Goal: Navigation & Orientation: Find specific page/section

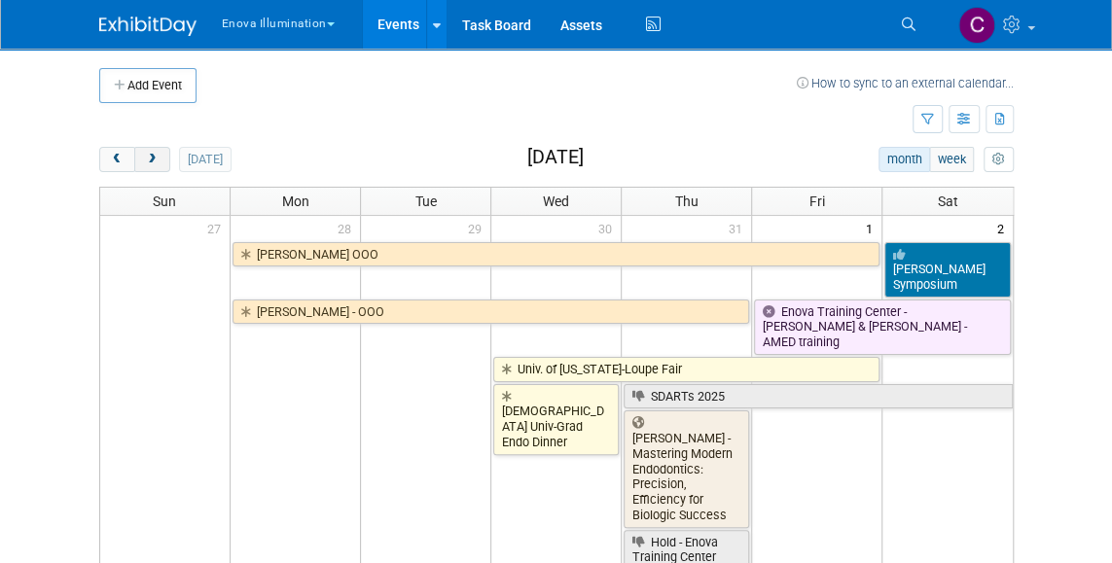
click at [158, 161] on span "next" at bounding box center [152, 160] width 15 height 13
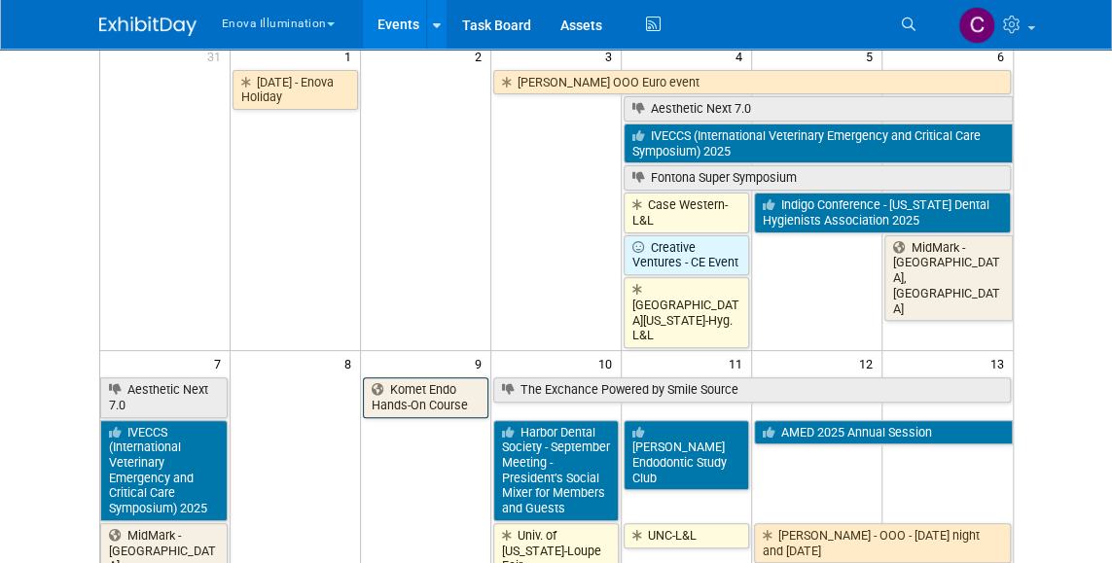
scroll to position [179, 0]
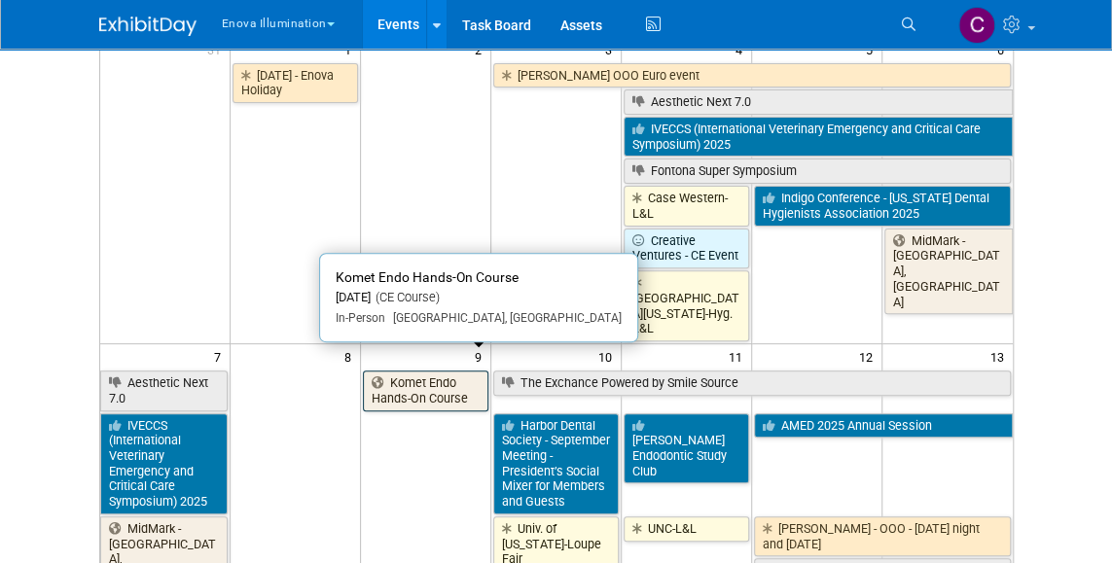
click at [425, 373] on link "Komet Endo Hands-On Course" at bounding box center [425, 391] width 125 height 40
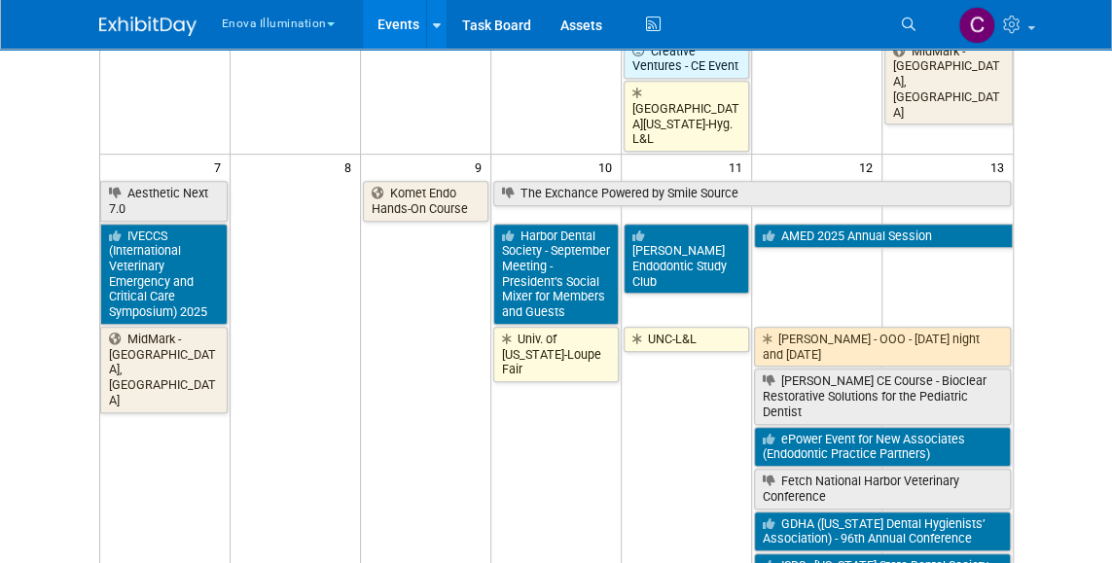
scroll to position [372, 0]
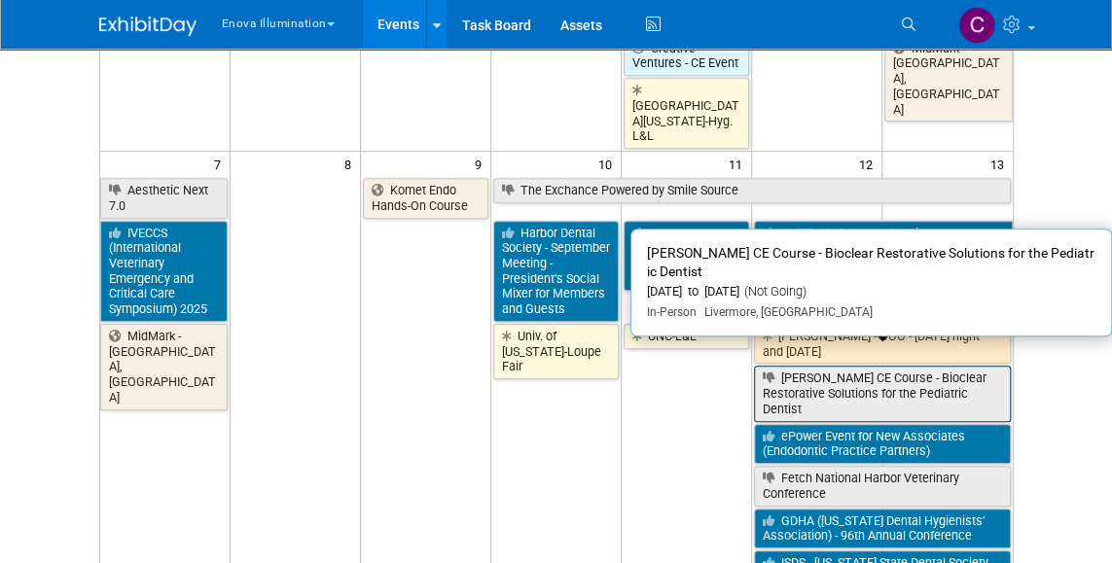
click at [859, 366] on link "[PERSON_NAME] CE Course - Bioclear Restorative Solutions for the Pediatric Dent…" at bounding box center [882, 393] width 257 height 55
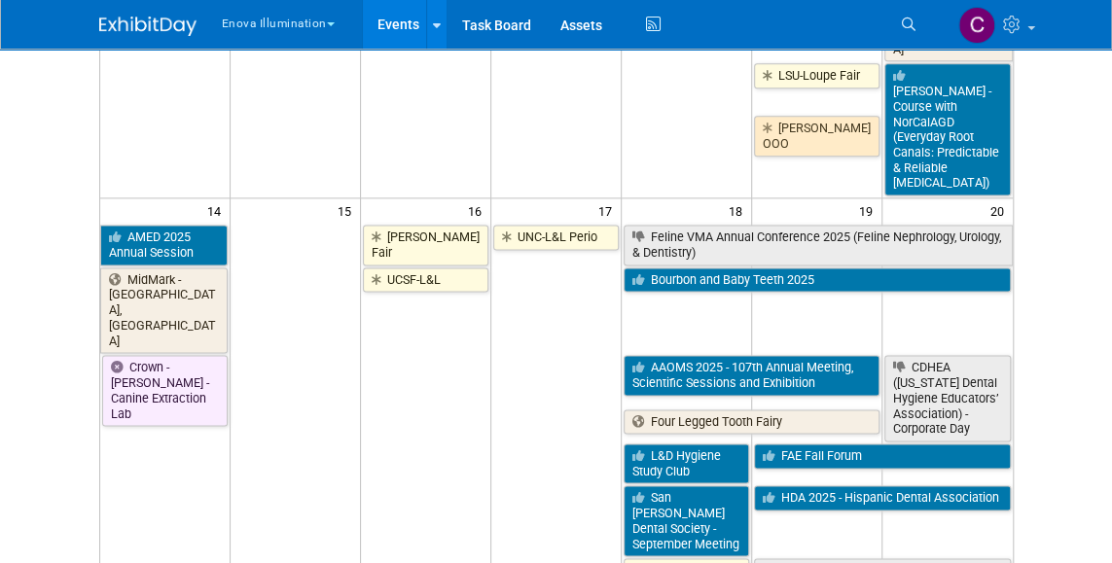
scroll to position [1062, 0]
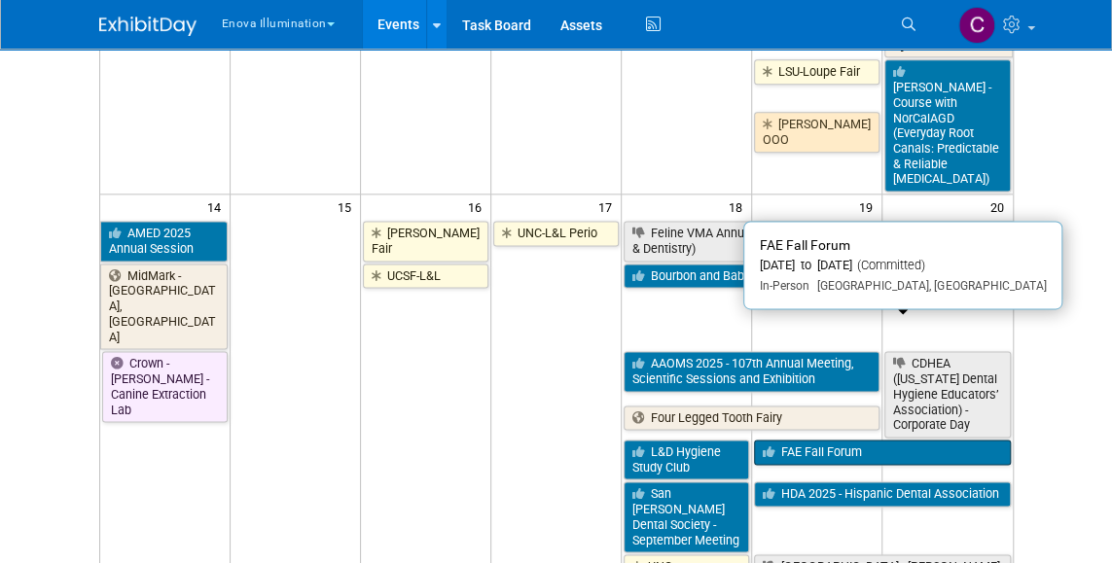
click at [765, 447] on icon at bounding box center [772, 453] width 18 height 13
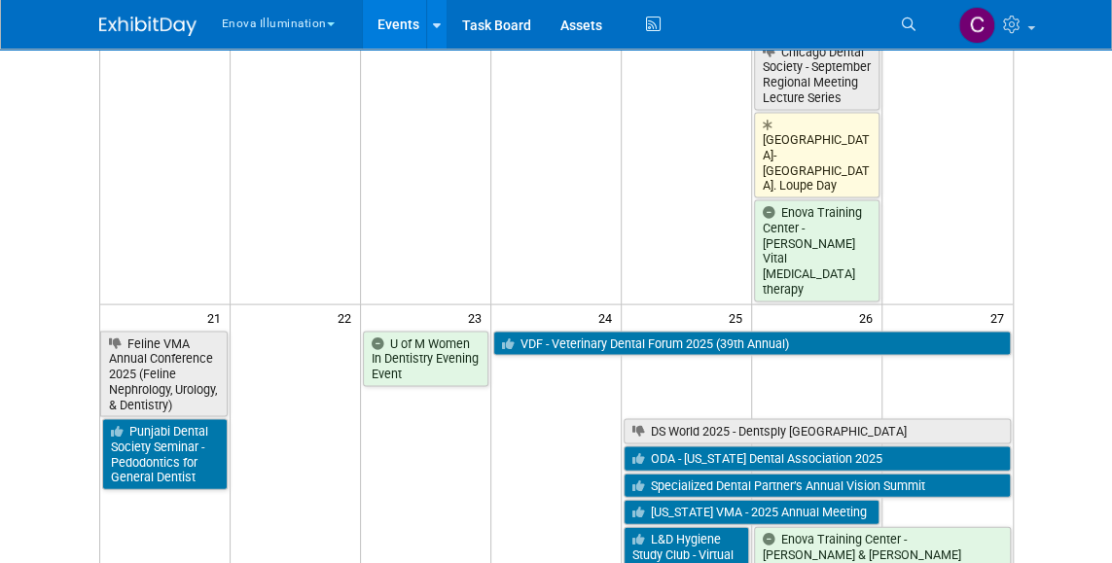
scroll to position [1640, 0]
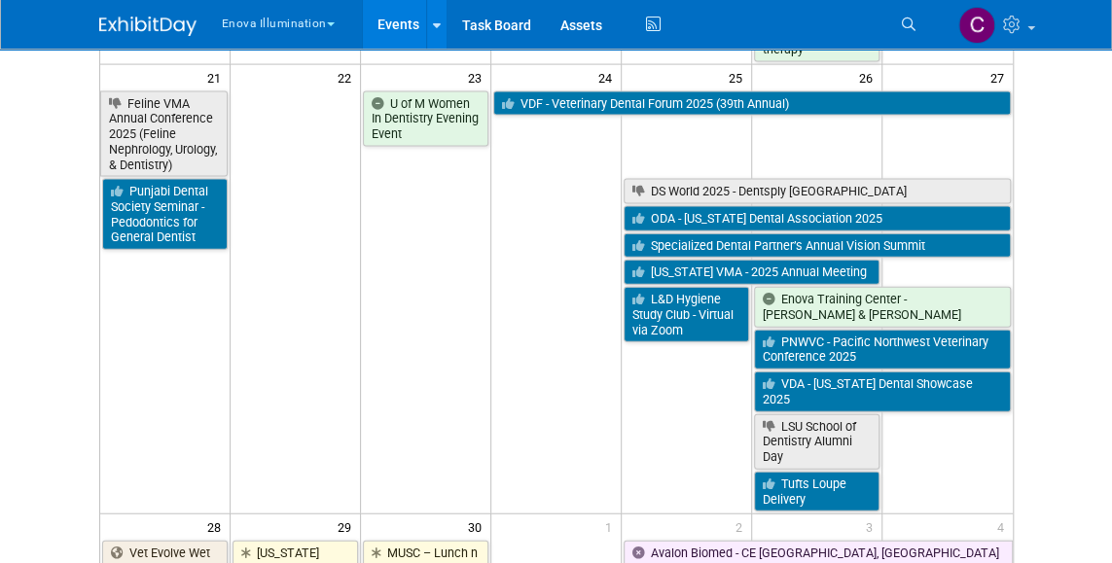
scroll to position [1870, 0]
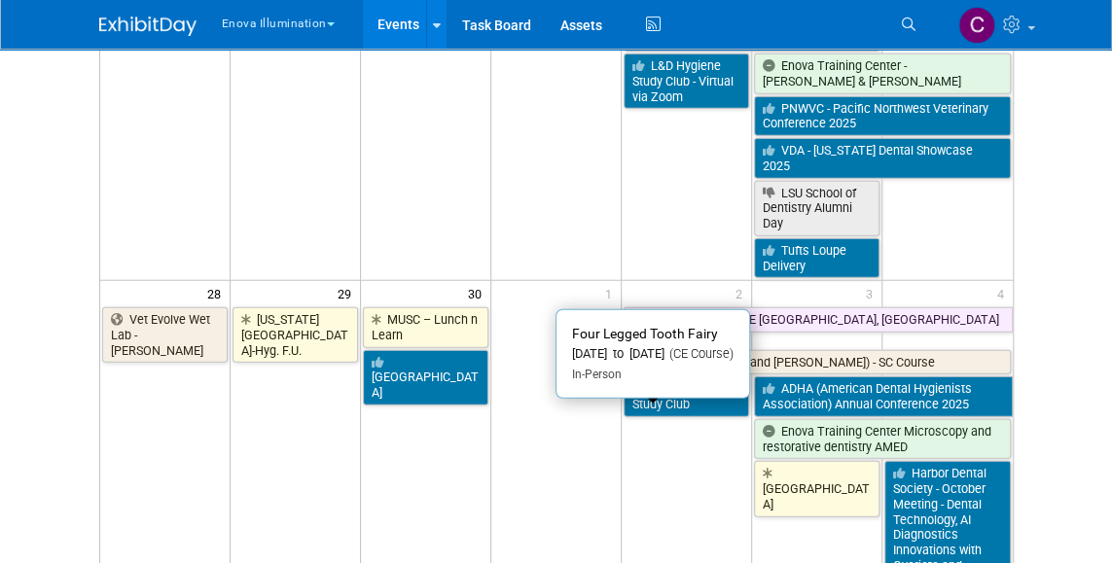
scroll to position [2108, 0]
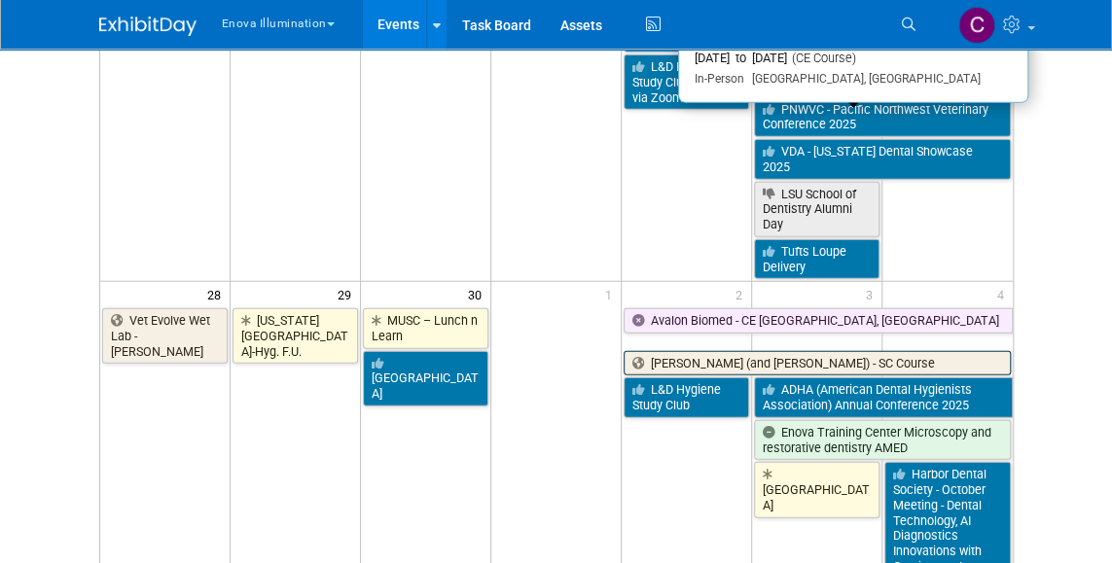
click at [664, 351] on link "[PERSON_NAME] (and [PERSON_NAME]) - SC Course" at bounding box center [817, 363] width 387 height 25
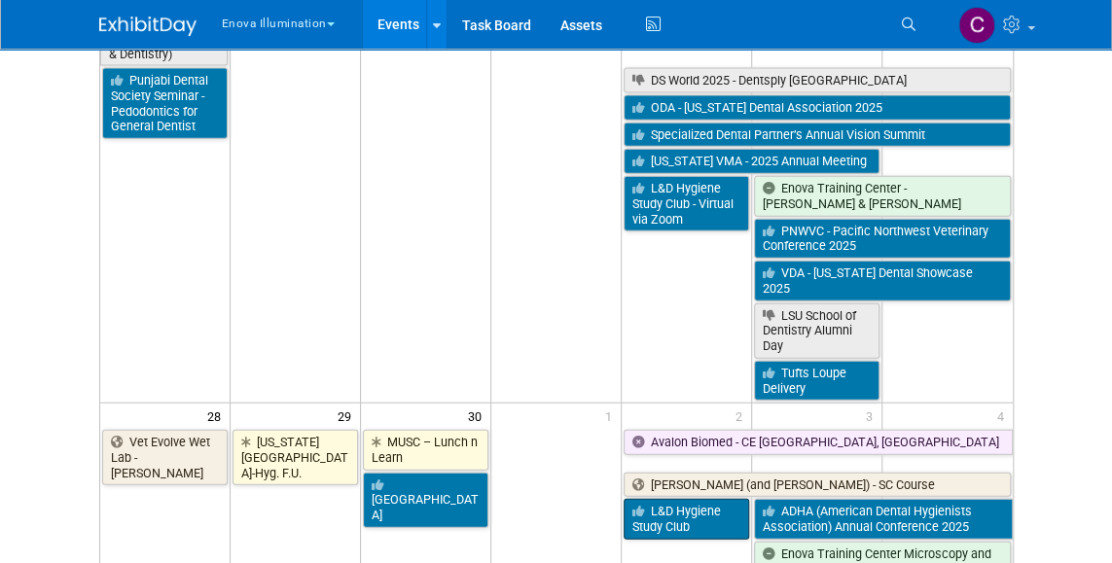
scroll to position [1982, 0]
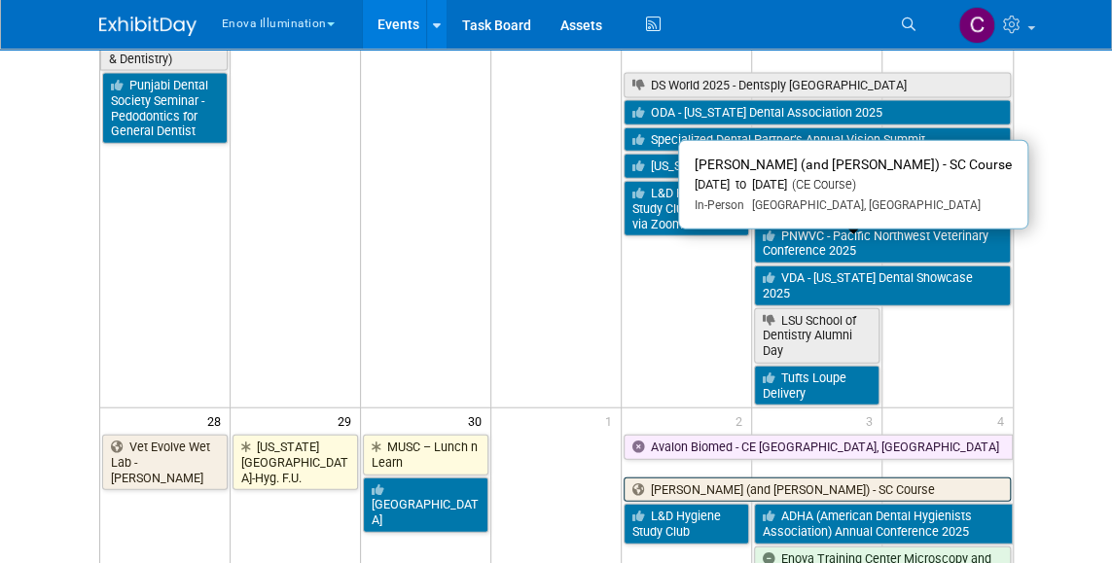
click at [759, 478] on link "[PERSON_NAME] (and [PERSON_NAME]) - SC Course" at bounding box center [817, 490] width 387 height 25
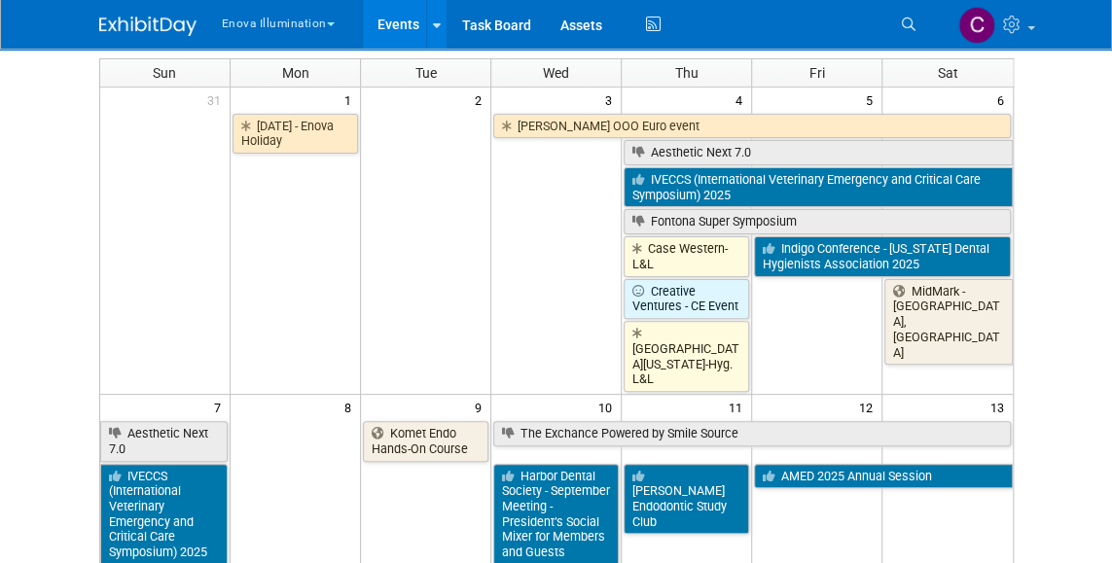
scroll to position [0, 0]
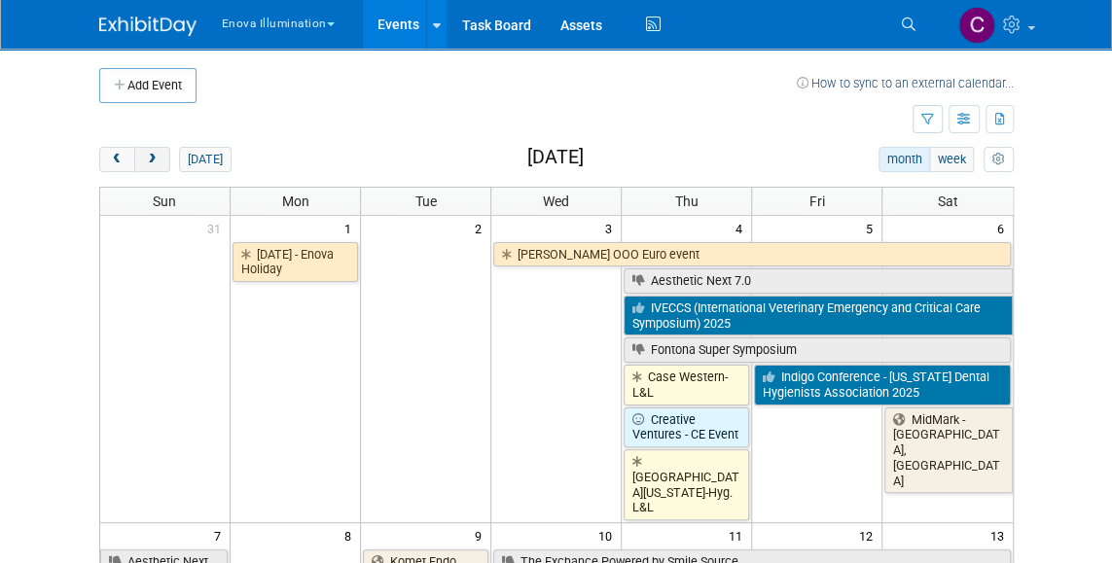
click at [150, 162] on span "next" at bounding box center [152, 160] width 15 height 13
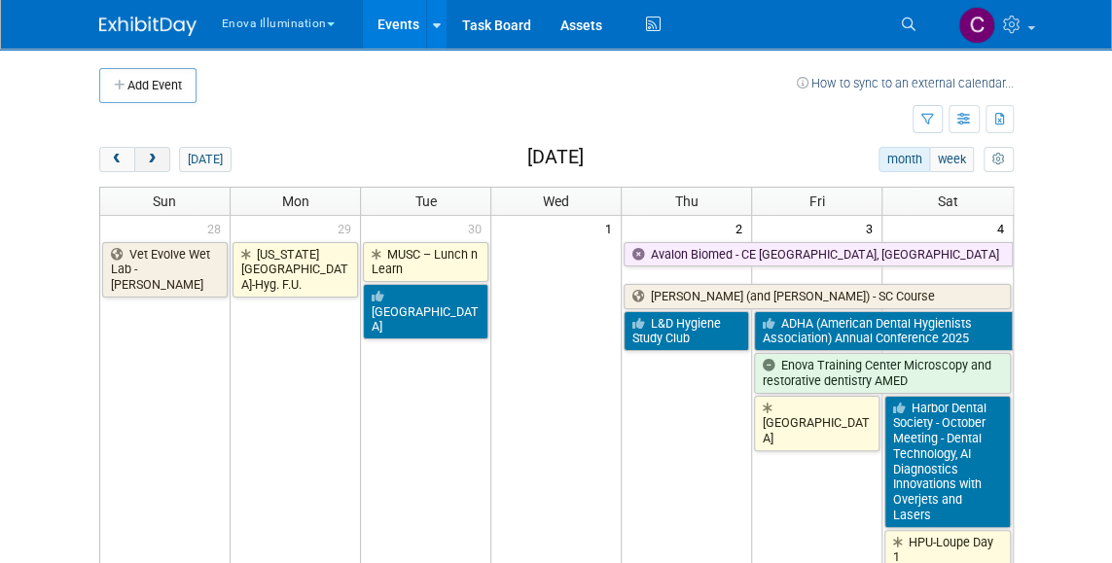
click at [155, 162] on span "next" at bounding box center [152, 160] width 15 height 13
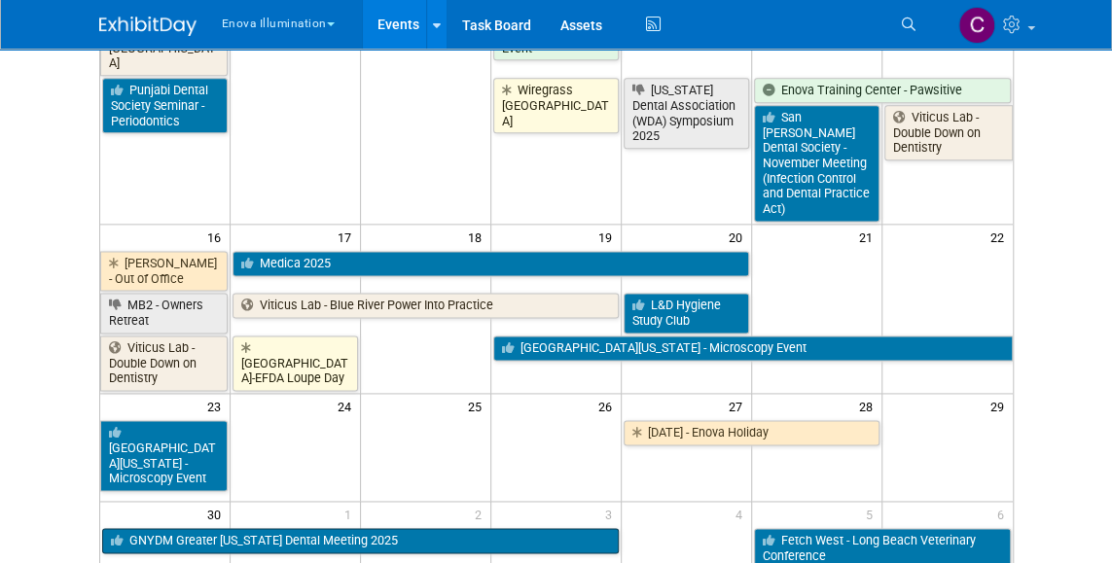
scroll to position [1046, 0]
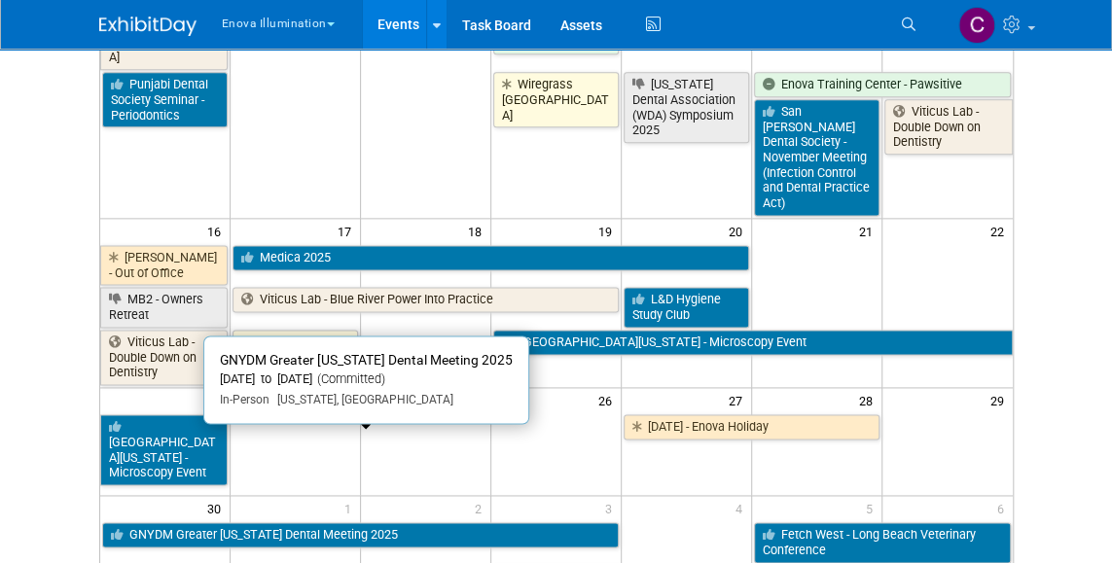
click at [235, 522] on link "GNYDM Greater New York Dental Meeting 2025" at bounding box center [361, 534] width 518 height 25
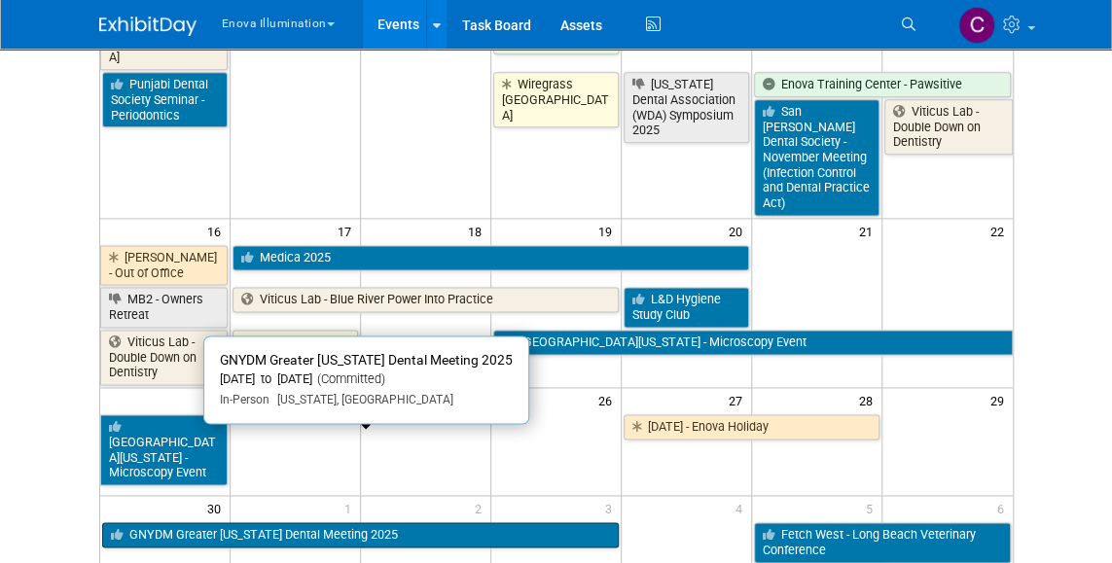
click at [215, 522] on link "GNYDM Greater New York Dental Meeting 2025" at bounding box center [361, 534] width 518 height 25
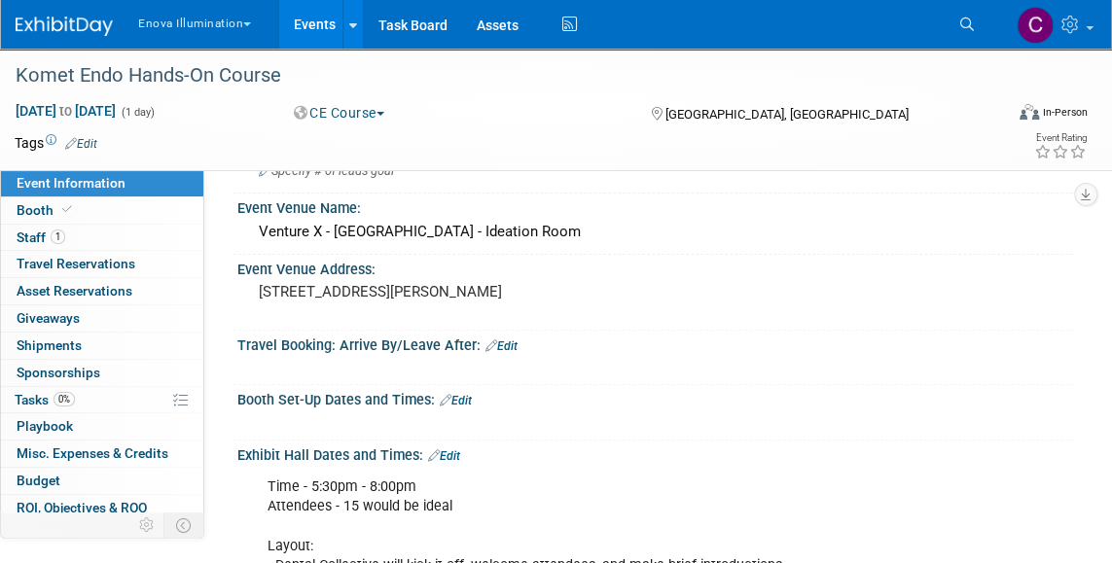
scroll to position [154, 0]
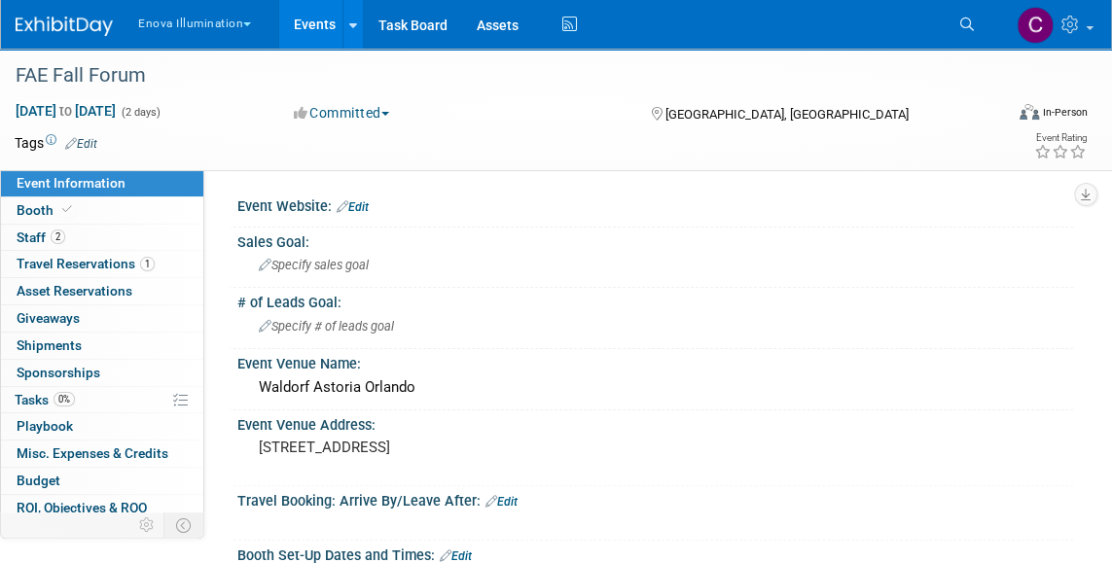
click at [813, 101] on div "[GEOGRAPHIC_DATA], [GEOGRAPHIC_DATA]" at bounding box center [770, 112] width 243 height 23
click at [39, 238] on span "Staff 2" at bounding box center [41, 238] width 49 height 16
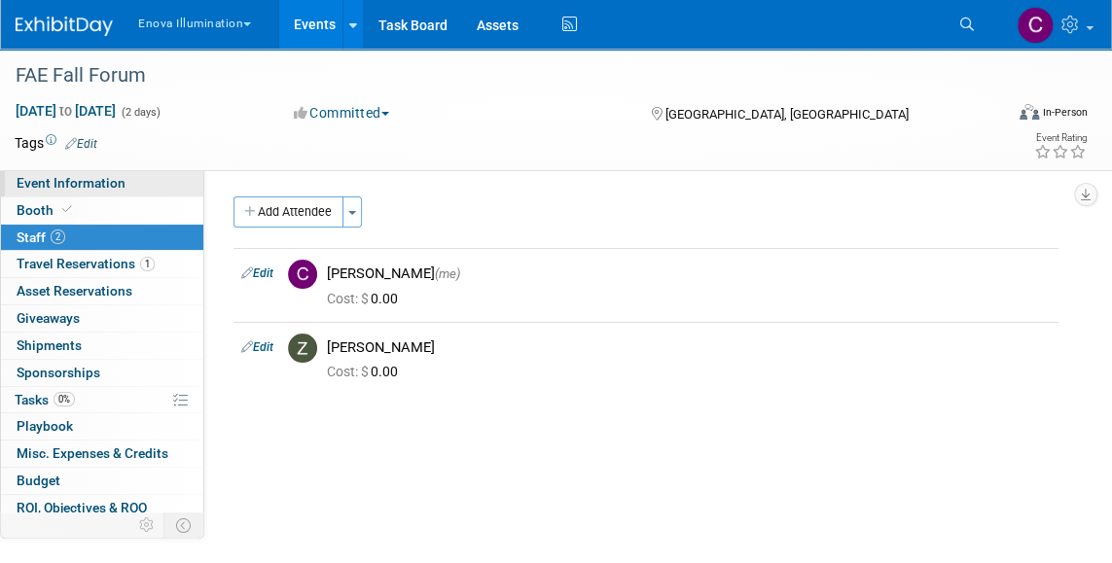
click at [43, 188] on span "Event Information" at bounding box center [71, 183] width 109 height 16
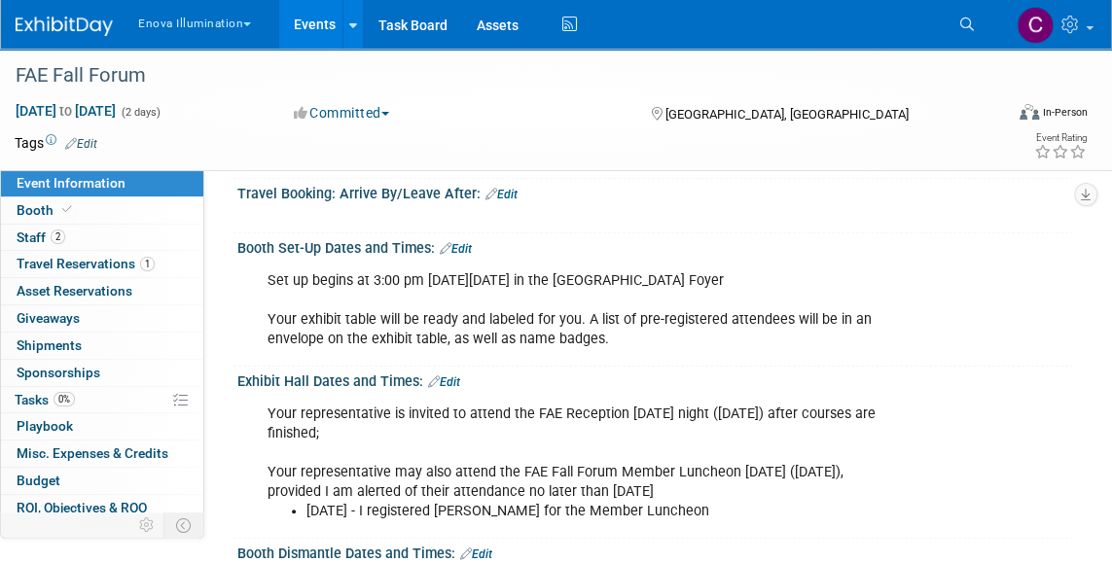
scroll to position [328, 0]
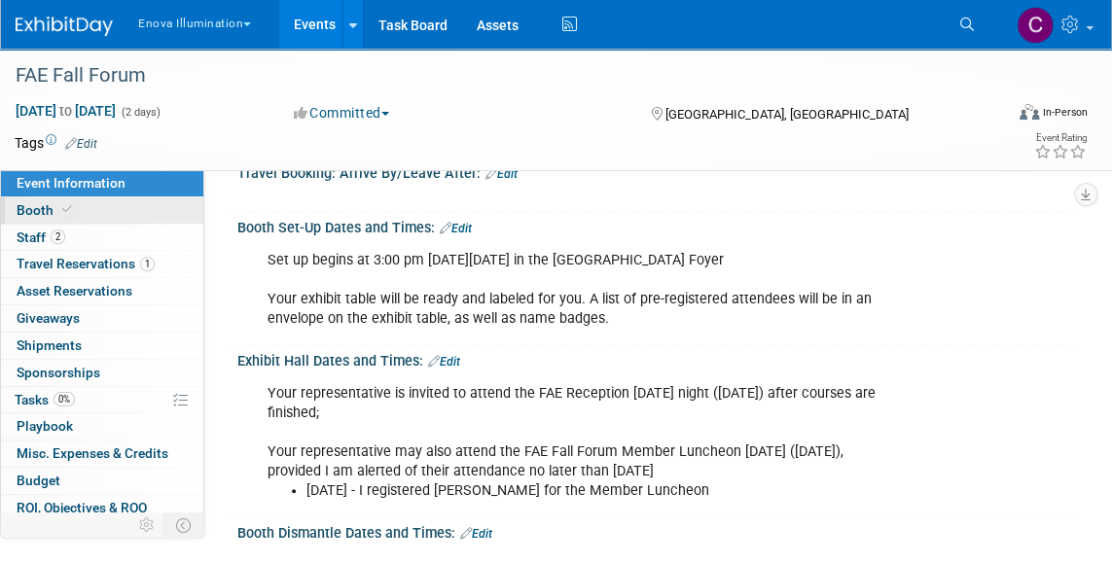
click at [30, 213] on span "Booth" at bounding box center [46, 210] width 59 height 16
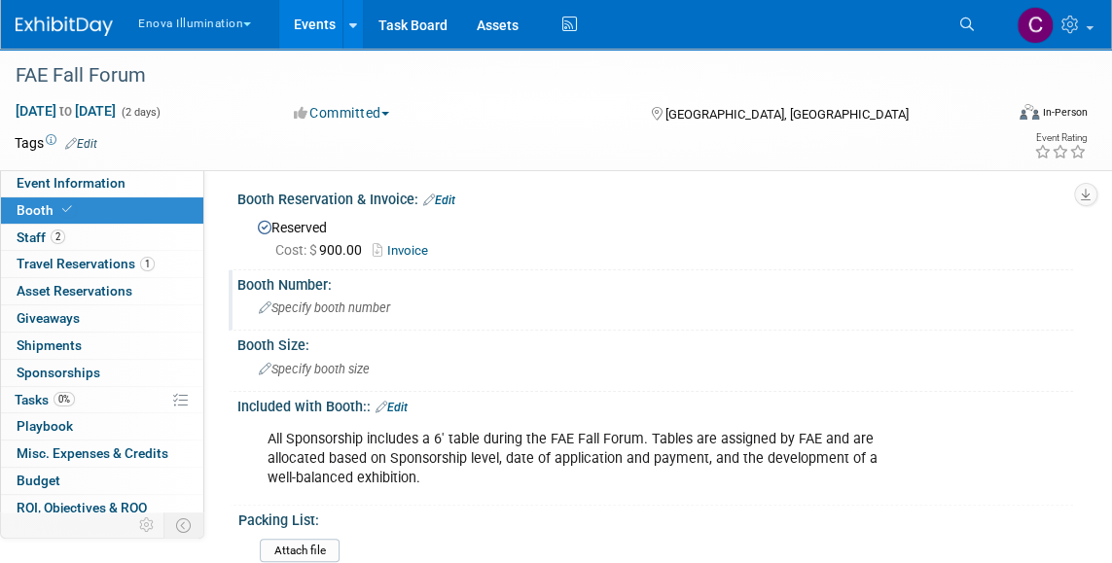
scroll to position [0, 0]
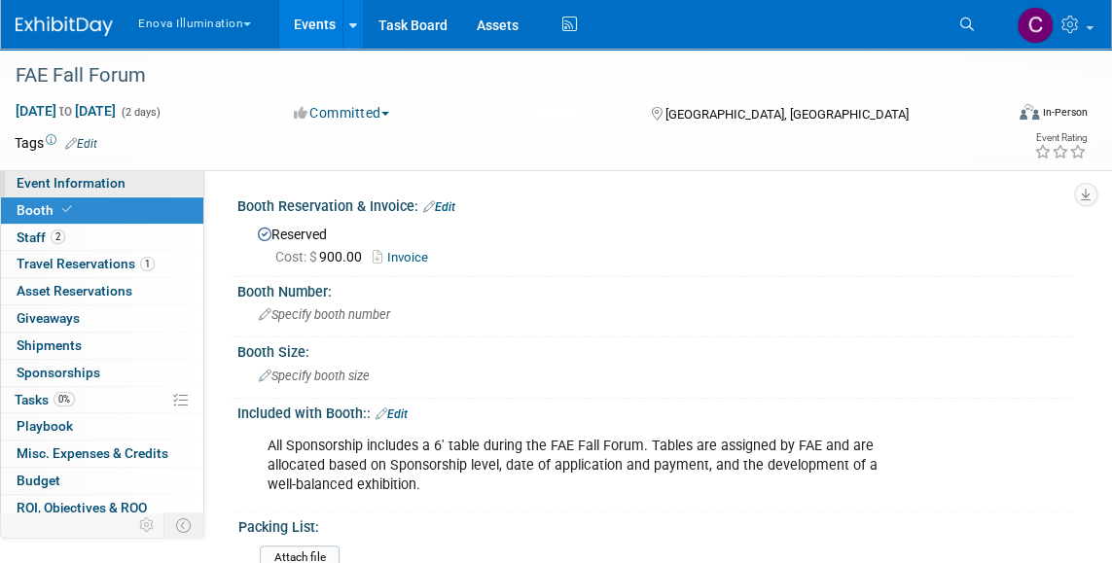
click at [45, 181] on span "Event Information" at bounding box center [71, 183] width 109 height 16
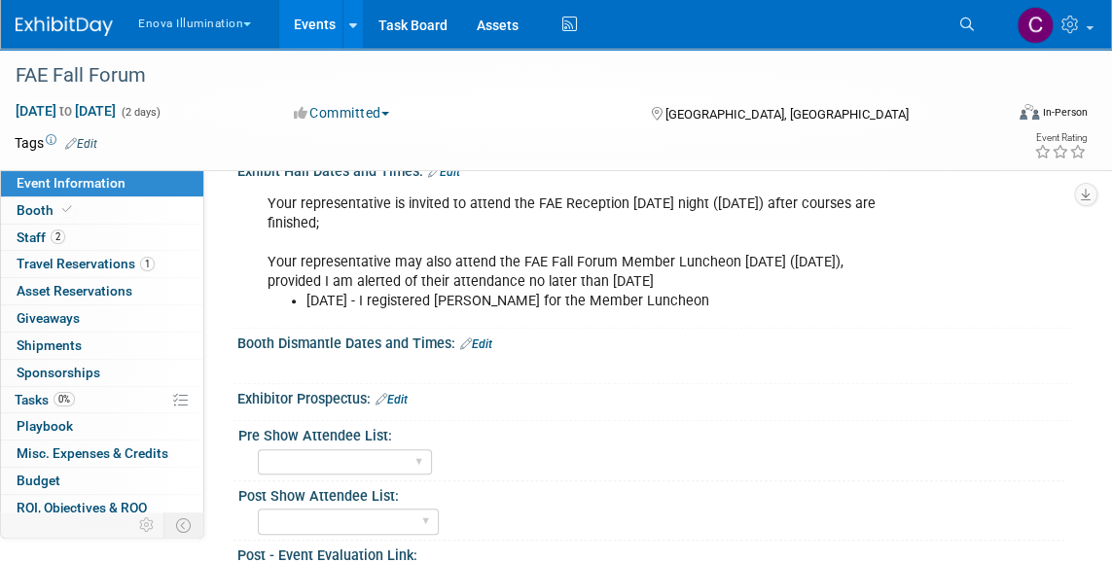
scroll to position [524, 0]
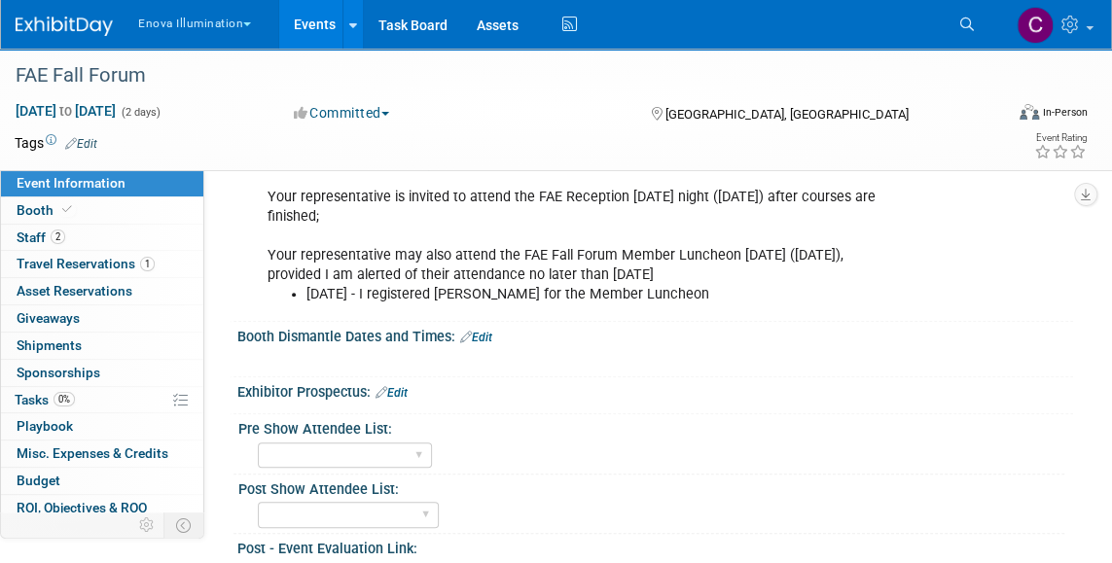
click at [64, 177] on span "Event Information" at bounding box center [71, 183] width 109 height 16
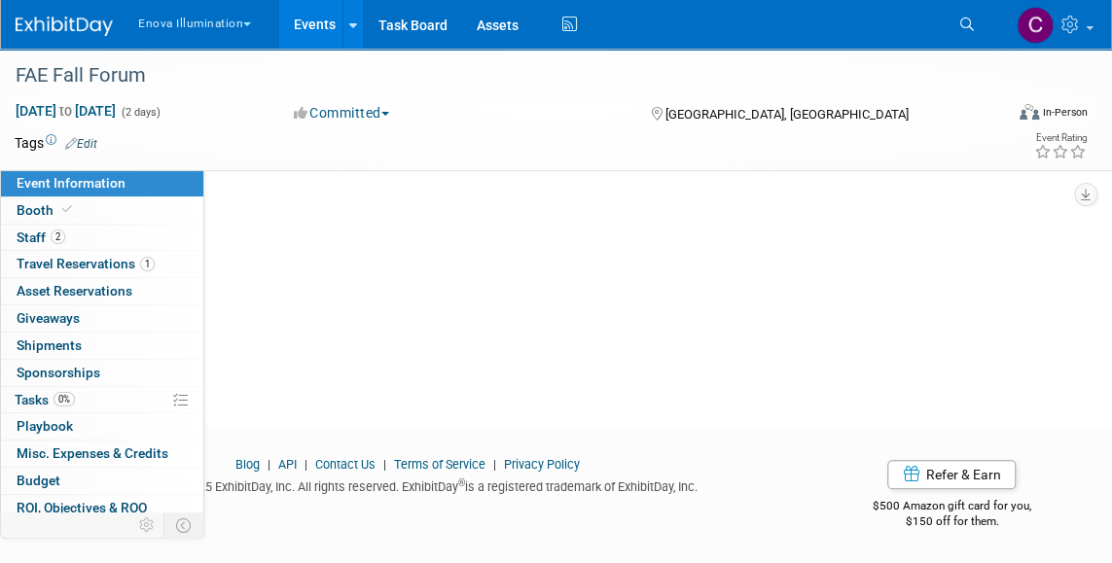
scroll to position [0, 0]
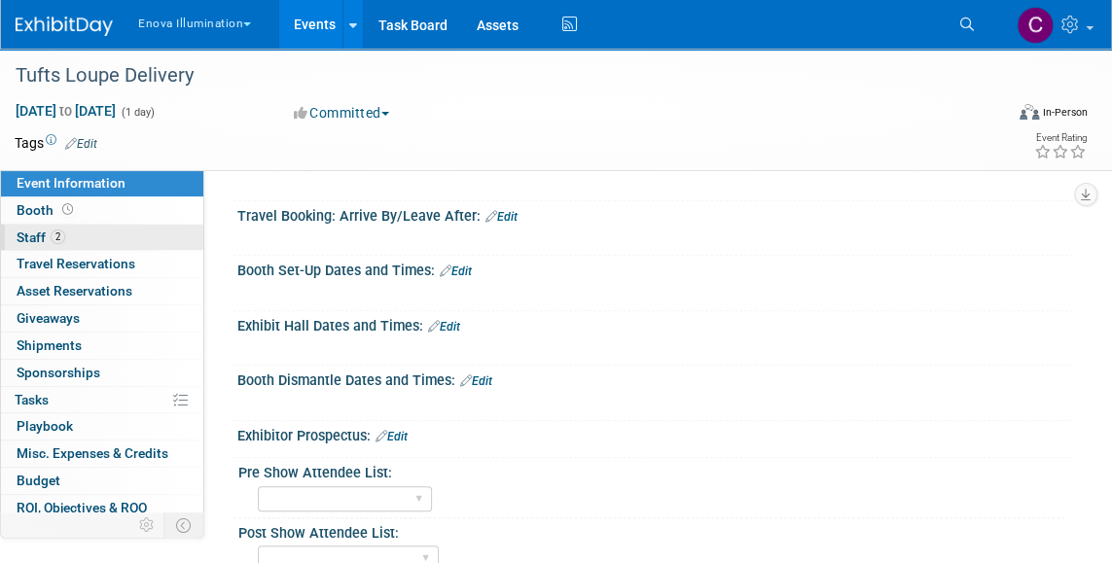
scroll to position [282, 0]
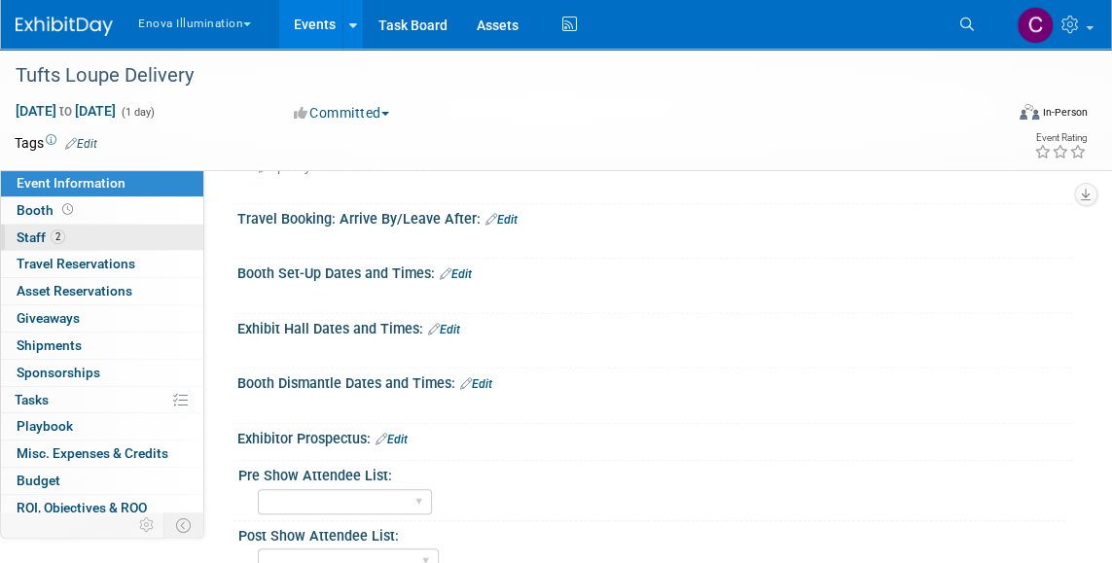
click at [32, 234] on span "Staff 2" at bounding box center [41, 238] width 49 height 16
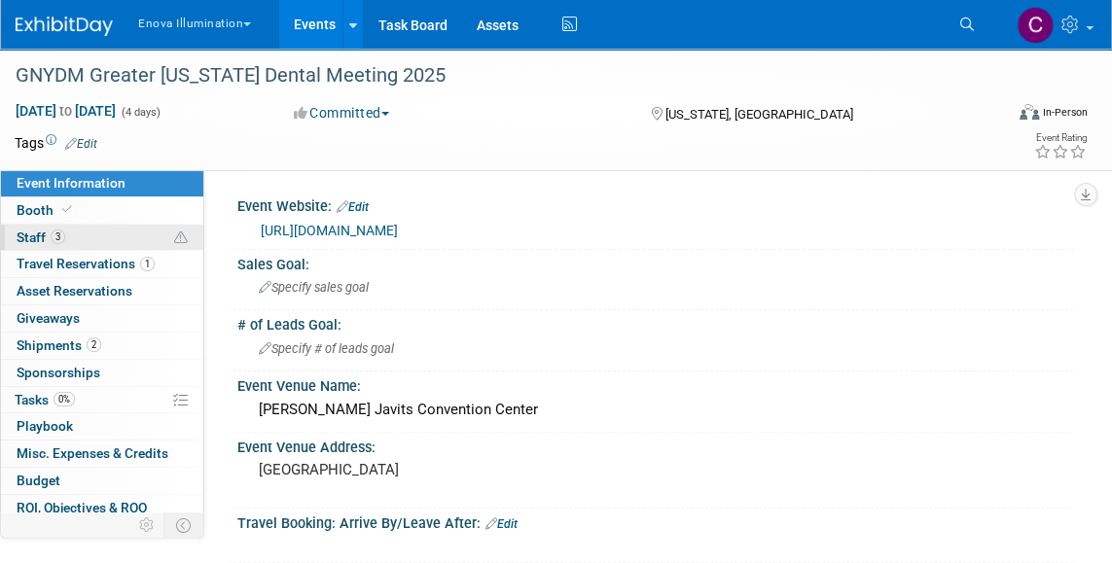
click at [35, 240] on span "Staff 3" at bounding box center [41, 238] width 49 height 16
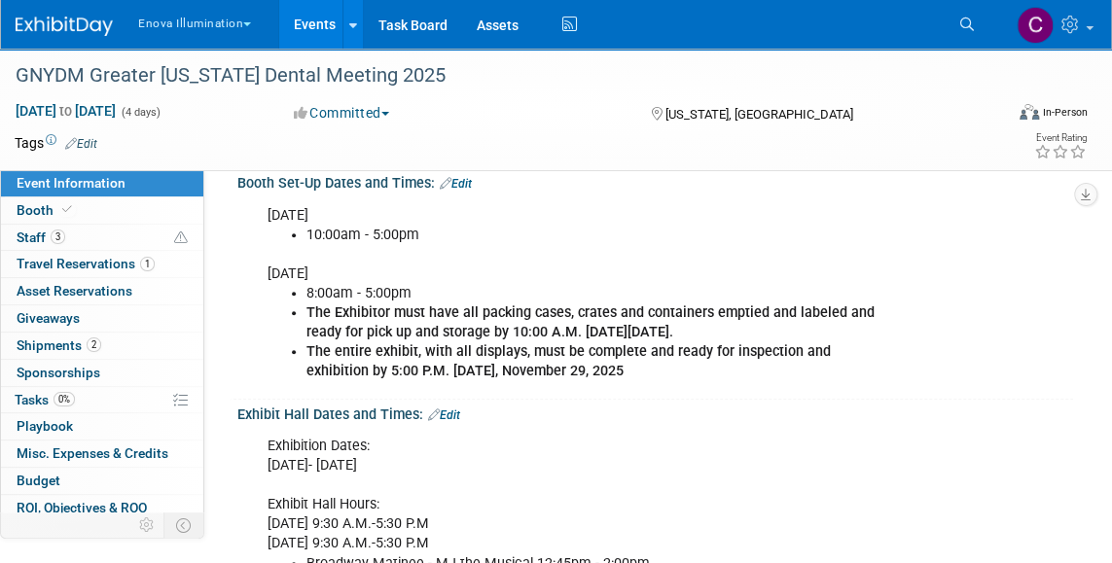
scroll to position [389, 0]
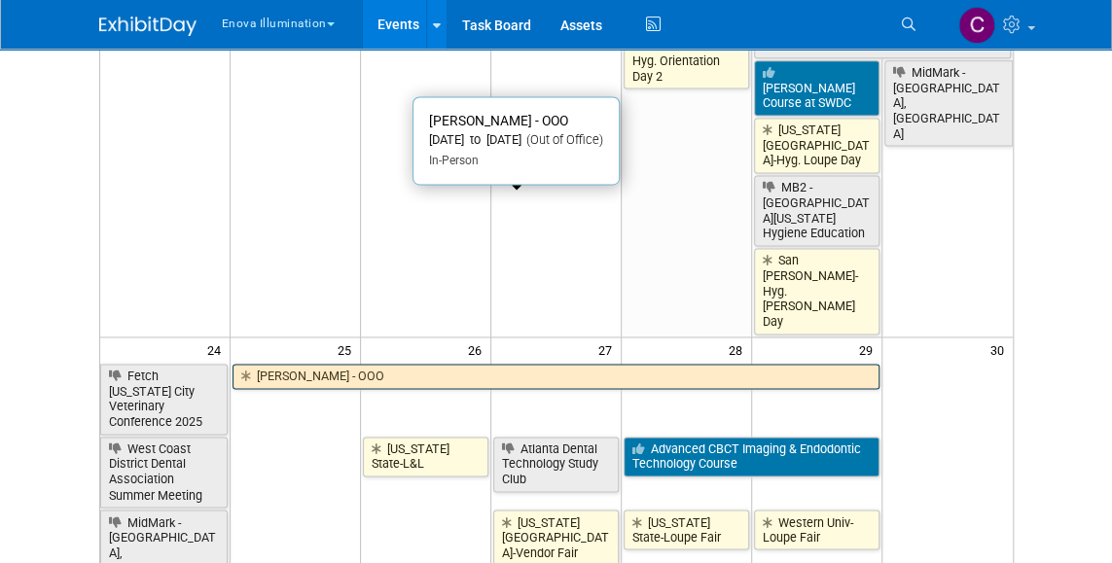
scroll to position [1194, 0]
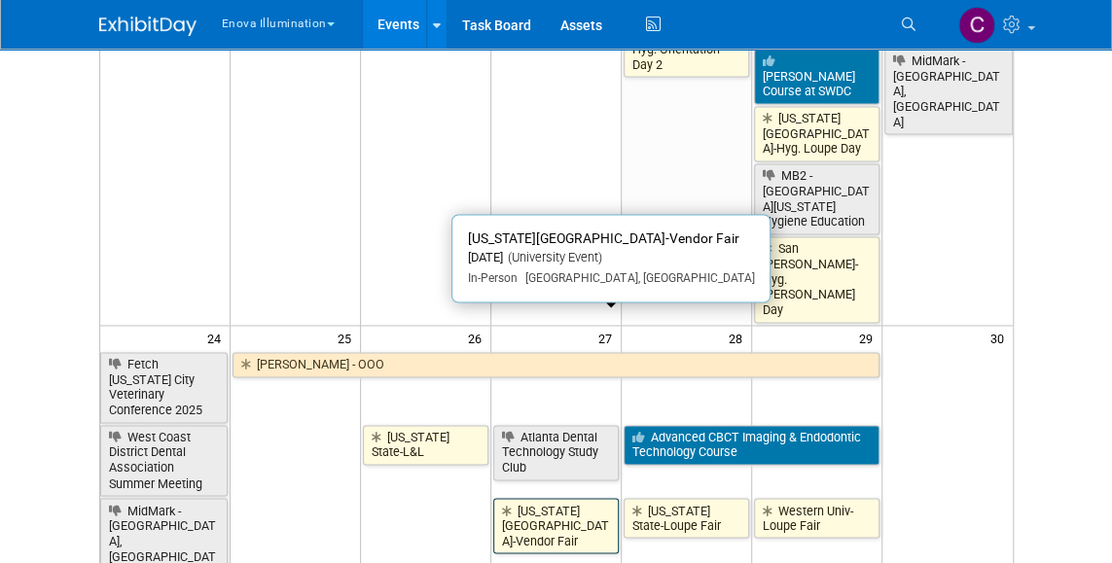
click at [556, 498] on link "Ohio State Univ-Vendor Fair" at bounding box center [555, 525] width 125 height 55
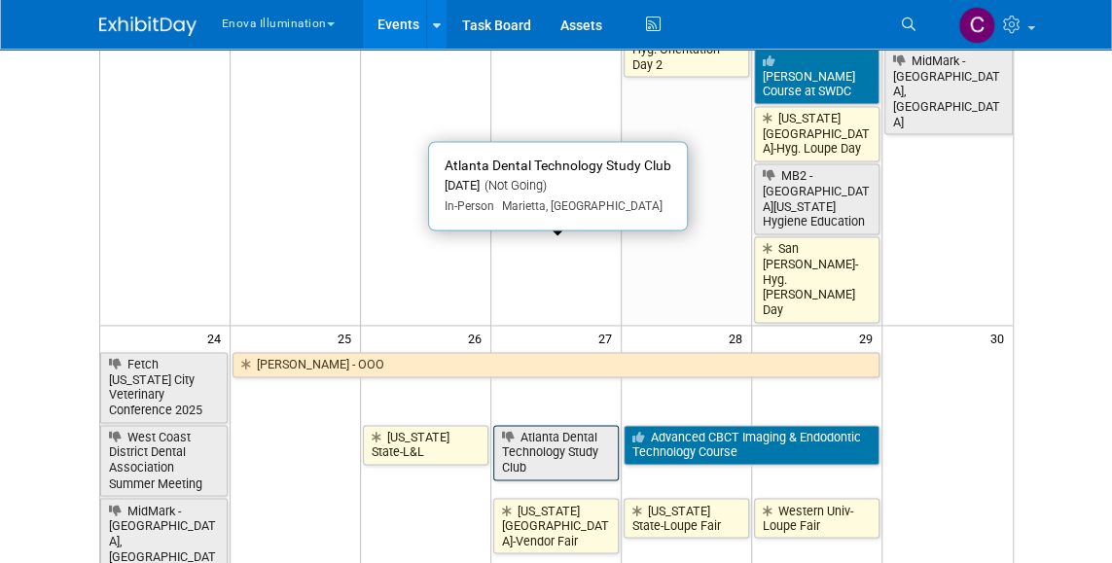
click at [562, 425] on link "Atlanta Dental Technology Study Club" at bounding box center [555, 452] width 125 height 55
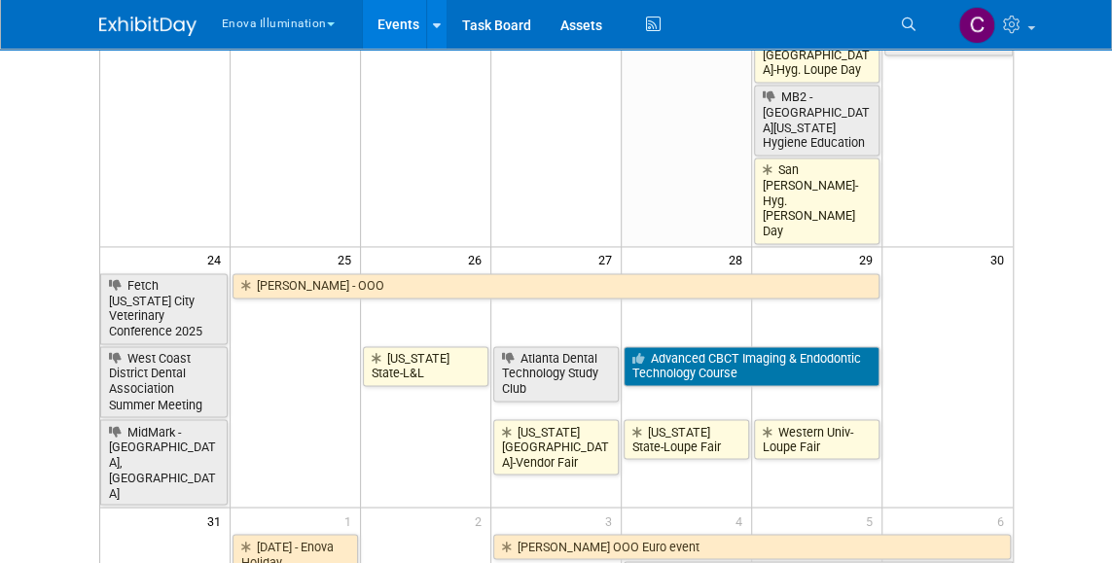
scroll to position [1220, 0]
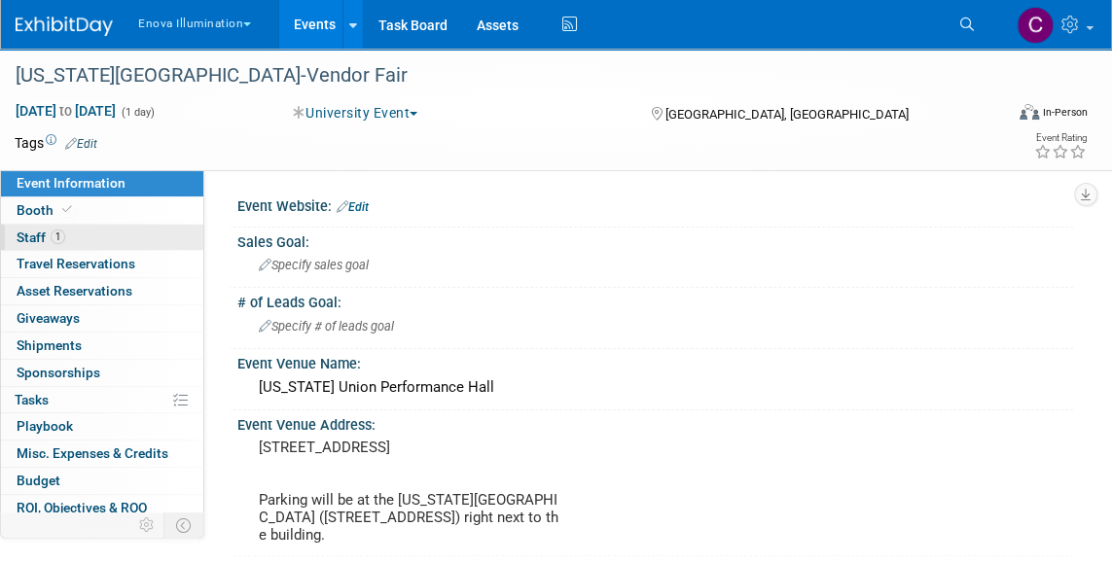
click at [23, 233] on span "Staff 1" at bounding box center [41, 238] width 49 height 16
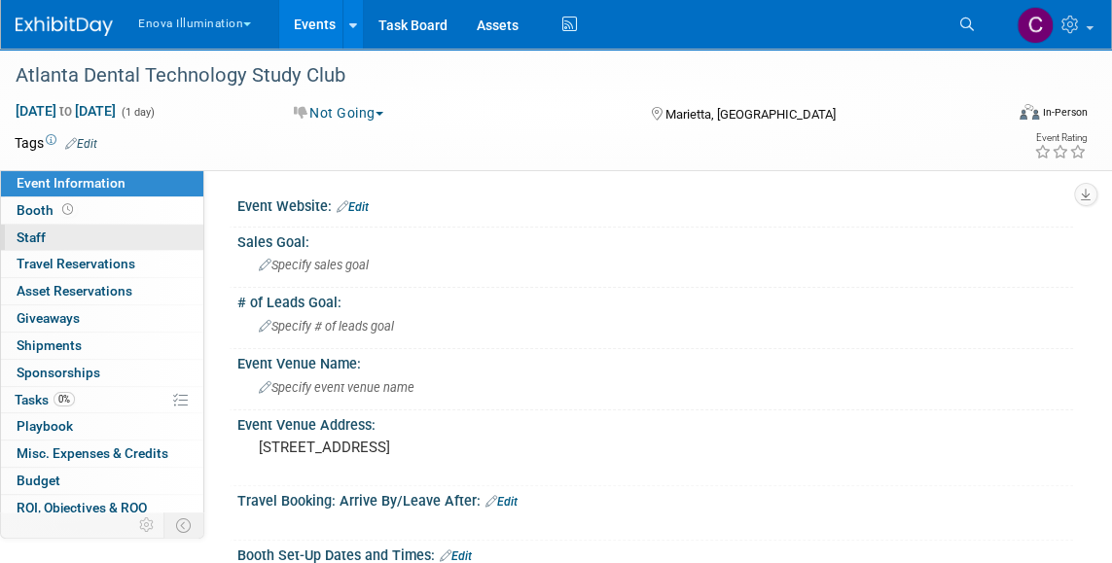
click at [29, 236] on span "Staff 0" at bounding box center [31, 238] width 29 height 16
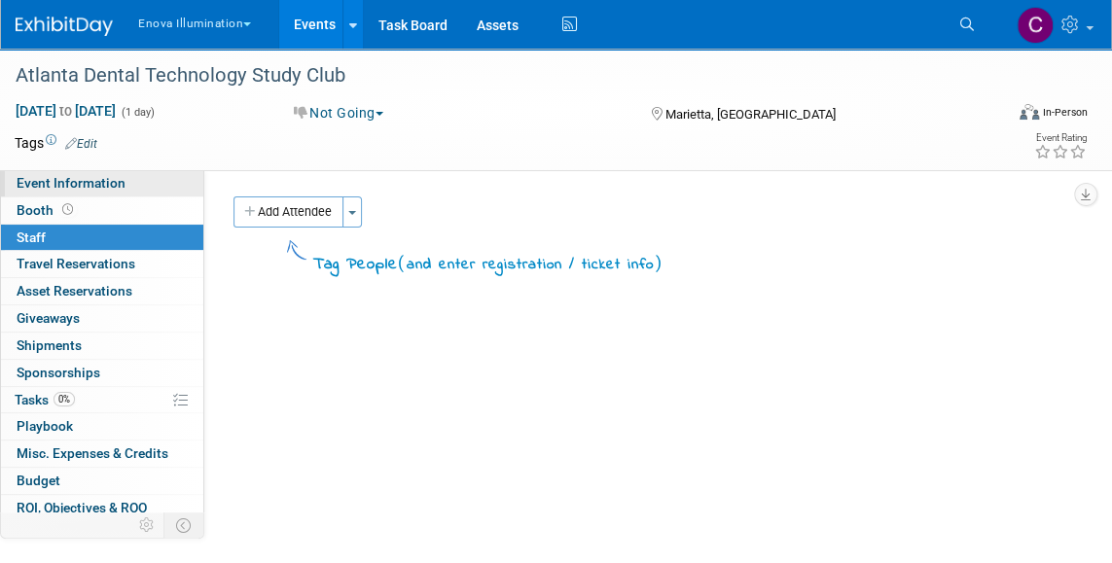
click at [35, 188] on span "Event Information" at bounding box center [71, 183] width 109 height 16
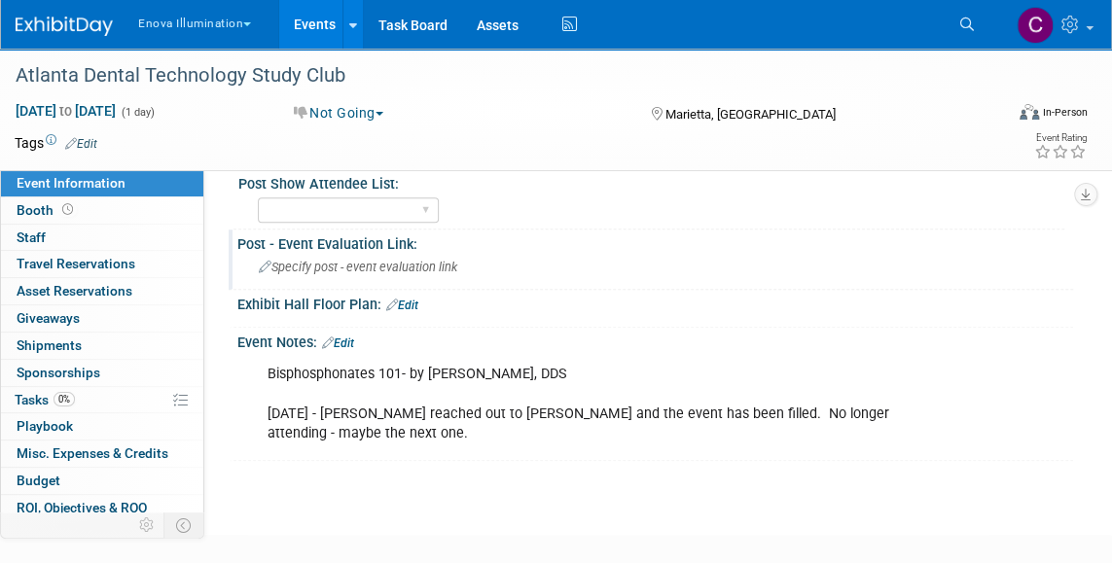
scroll to position [751, 0]
